Goal: Task Accomplishment & Management: Complete application form

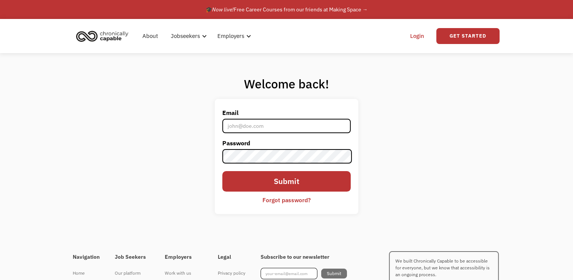
click at [255, 124] on input "Email" at bounding box center [286, 126] width 128 height 14
type input "zoe.bruner66@gmail.com"
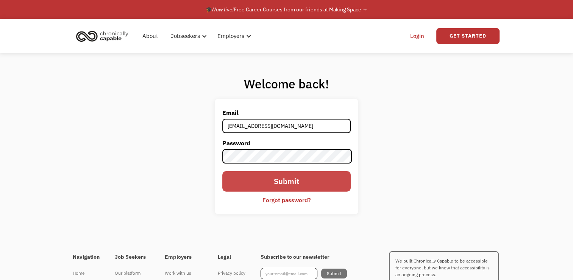
click at [269, 181] on input "Submit" at bounding box center [286, 181] width 128 height 20
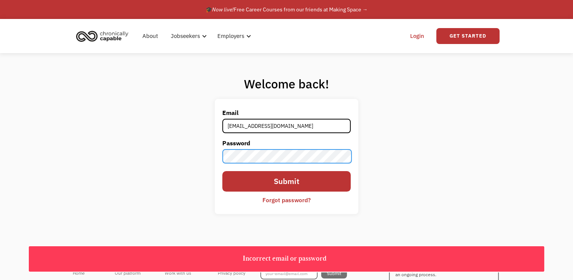
click at [210, 152] on div "Welcome back! Email zoe.bruner66@gmail.com Password Submit Forgot password? Tha…" at bounding box center [286, 148] width 573 height 190
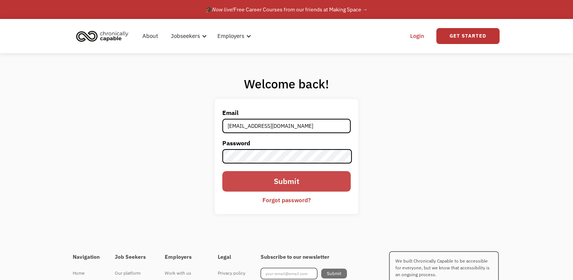
click at [263, 177] on input "Submit" at bounding box center [286, 181] width 128 height 20
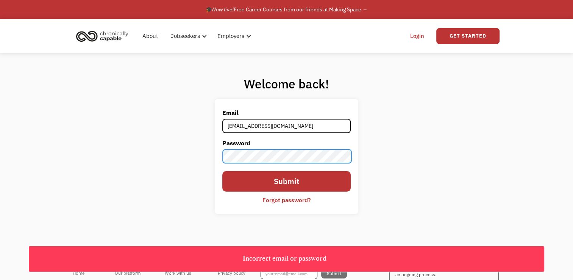
click at [208, 158] on div "Welcome back! Email zoe.bruner66@gmail.com Password Submit Forgot password? Tha…" at bounding box center [286, 148] width 573 height 190
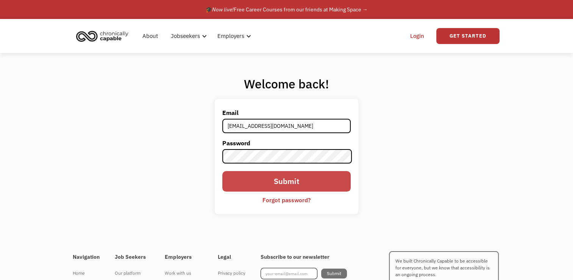
click at [242, 179] on input "Submit" at bounding box center [286, 181] width 128 height 20
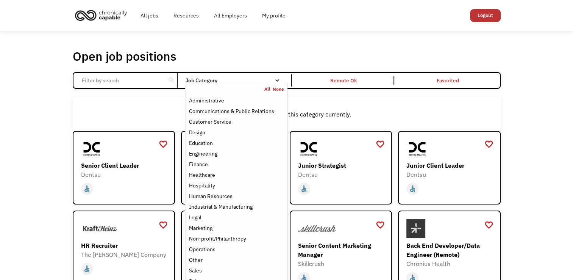
click at [277, 82] on div "Email Form" at bounding box center [277, 80] width 5 height 5
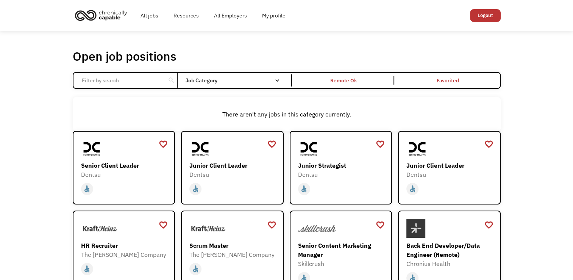
click at [277, 82] on div "Email Form" at bounding box center [277, 80] width 5 height 5
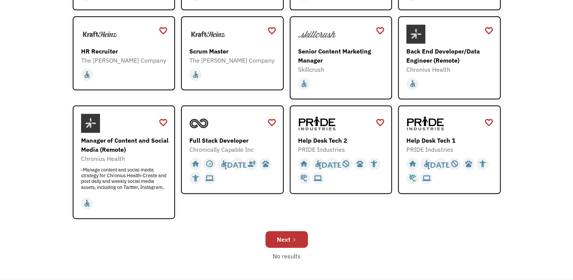
scroll to position [281, 0]
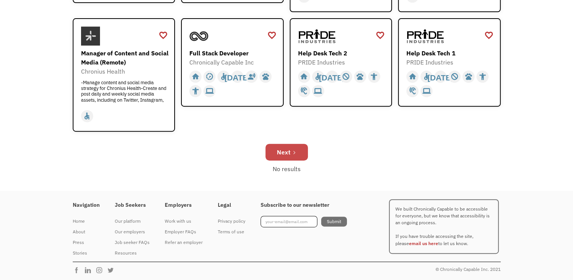
click at [299, 149] on link "Next" at bounding box center [287, 152] width 42 height 17
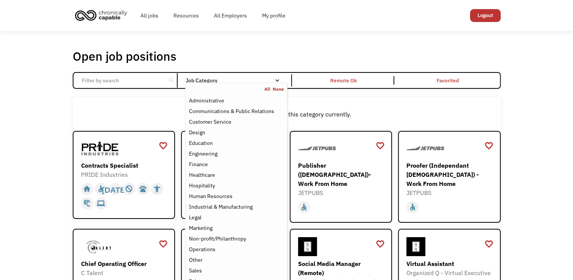
click at [273, 78] on div "Job Category" at bounding box center [236, 80] width 102 height 5
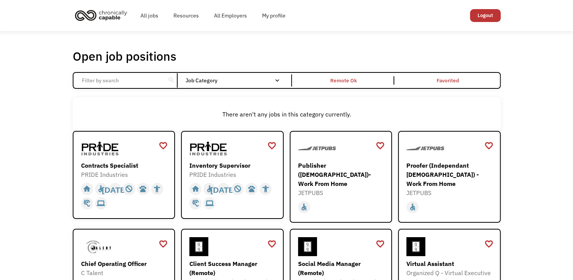
click at [273, 78] on div "Job Category" at bounding box center [236, 80] width 102 height 5
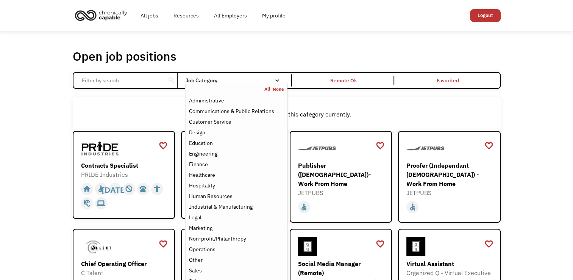
click at [267, 89] on link "All" at bounding box center [269, 89] width 8 height 6
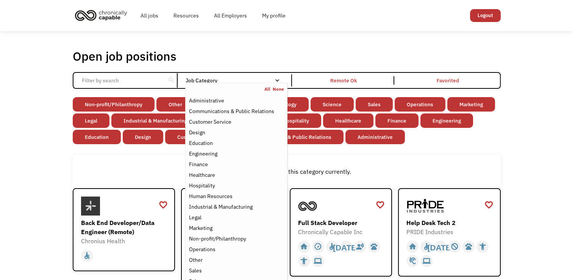
click at [278, 80] on div "Email Form" at bounding box center [277, 80] width 5 height 5
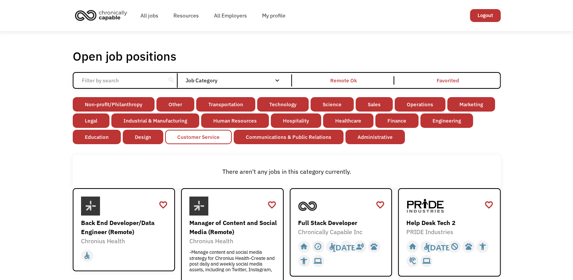
click at [203, 139] on link "Customer Service" at bounding box center [198, 137] width 67 height 14
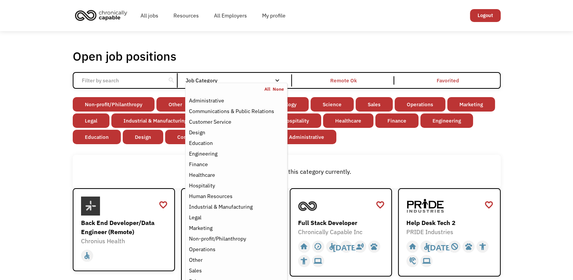
click at [269, 89] on link "All" at bounding box center [269, 89] width 8 height 6
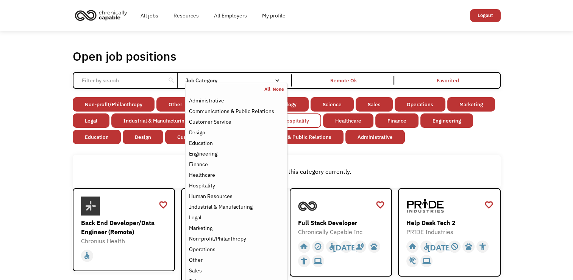
click at [312, 118] on link "Hospitality" at bounding box center [296, 120] width 50 height 14
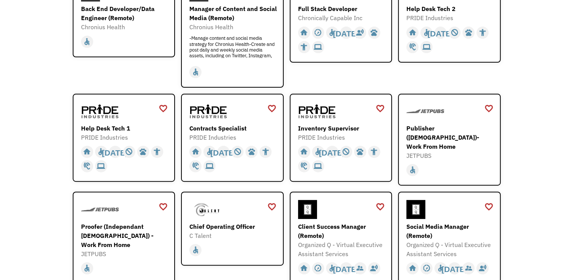
scroll to position [210, 0]
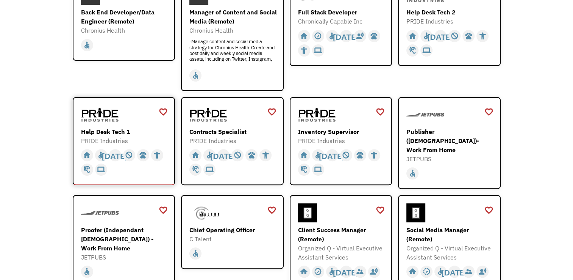
click at [125, 134] on div "Help Desk Tech 1" at bounding box center [125, 131] width 88 height 9
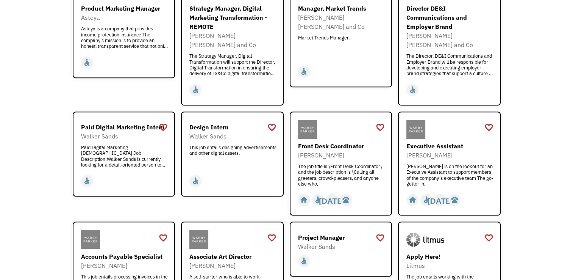
scroll to position [619, 0]
click at [111, 132] on div "Walker Sands" at bounding box center [125, 136] width 88 height 9
